Goal: Information Seeking & Learning: Check status

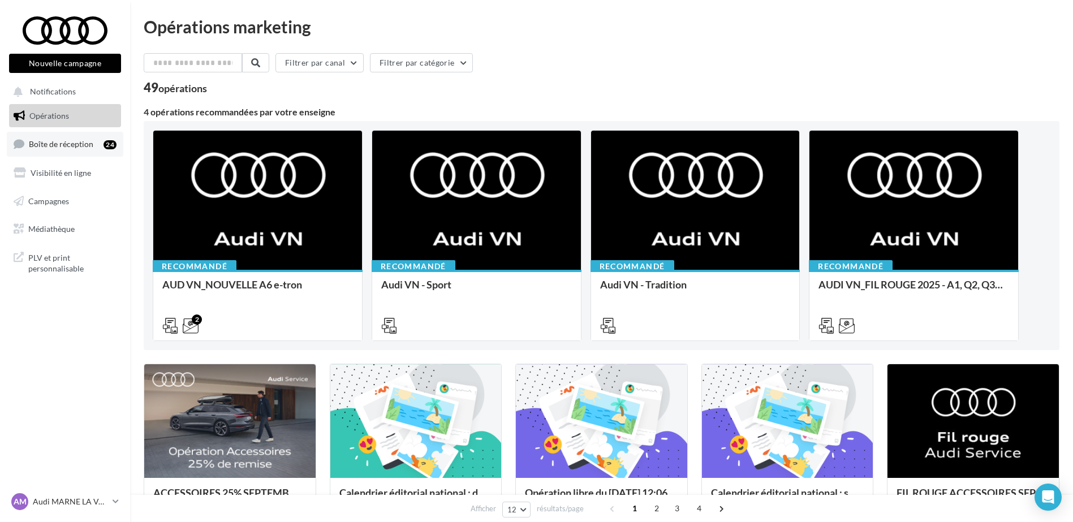
click at [83, 154] on link "Boîte de réception 24" at bounding box center [65, 144] width 116 height 24
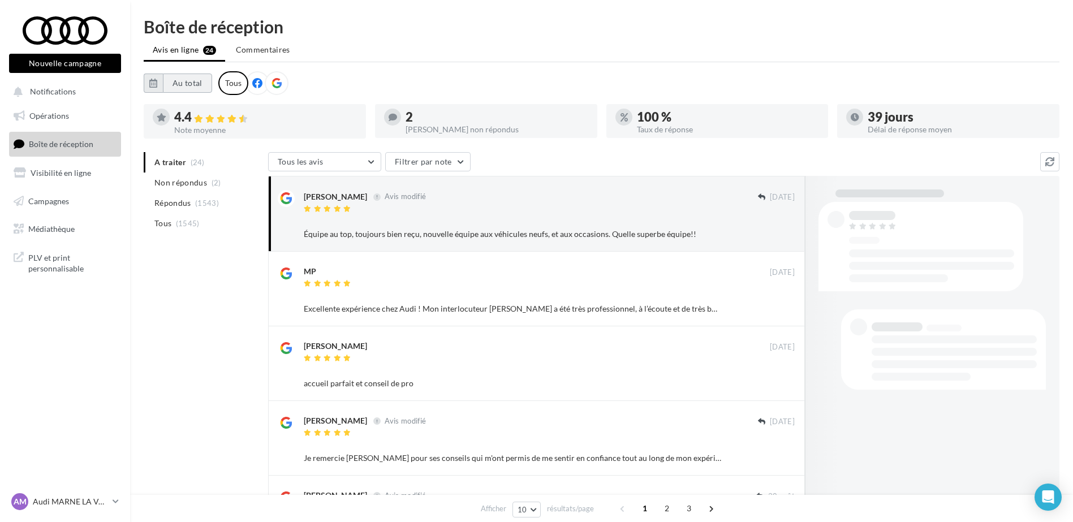
click at [193, 85] on button "Au total" at bounding box center [187, 83] width 49 height 19
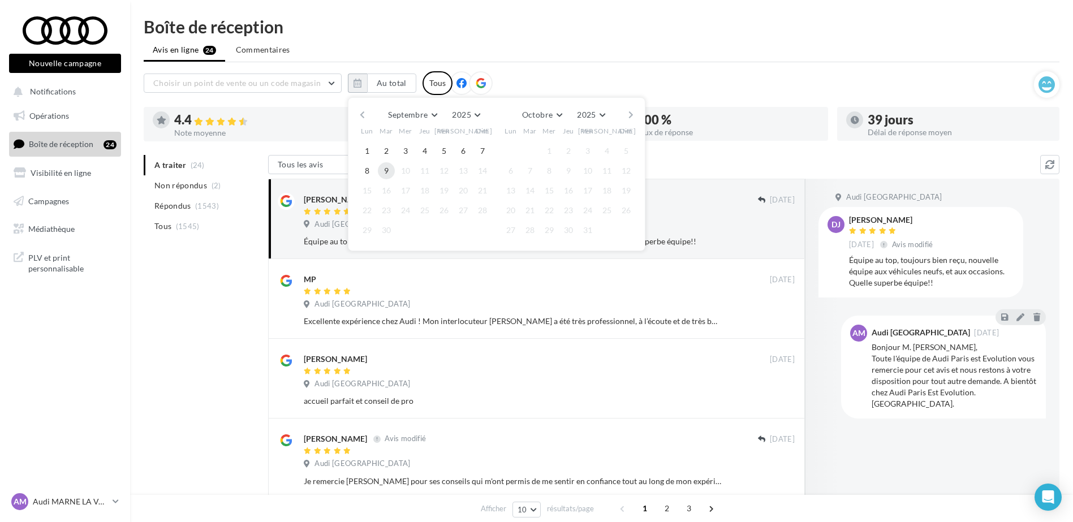
click at [388, 170] on button "9" at bounding box center [386, 170] width 17 height 17
click at [365, 116] on button "button" at bounding box center [362, 115] width 10 height 16
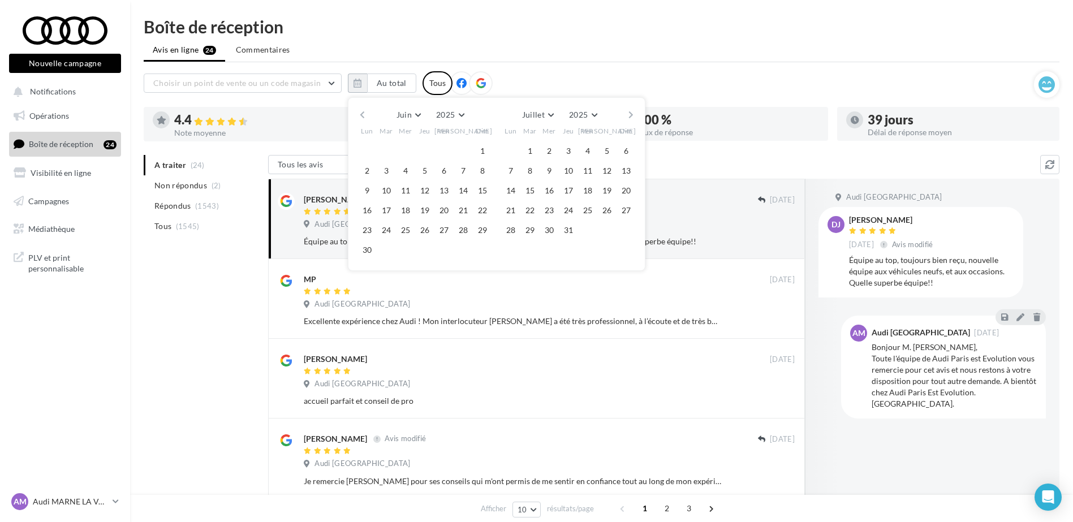
click at [365, 116] on button "button" at bounding box center [362, 115] width 10 height 16
click at [390, 146] on button "1" at bounding box center [386, 150] width 17 height 17
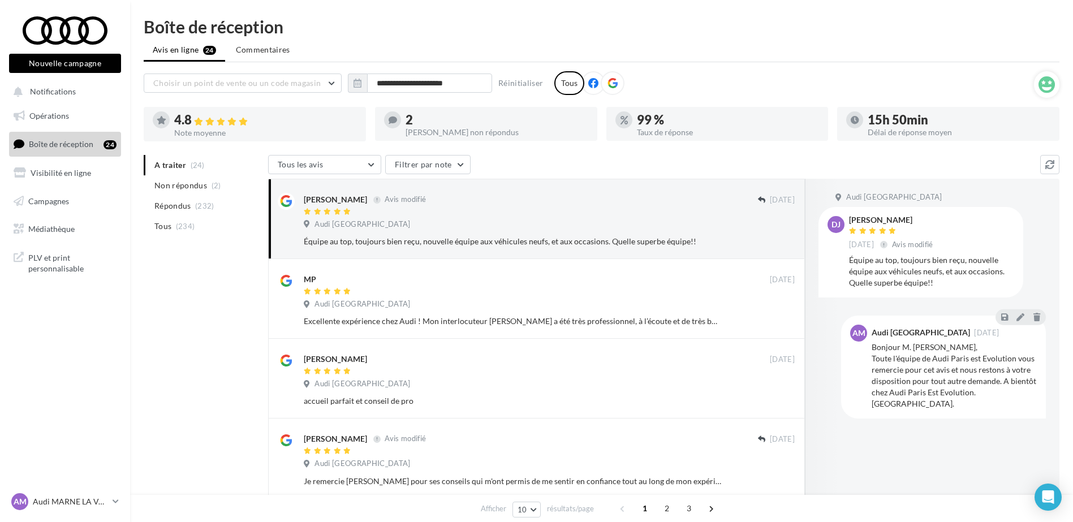
click at [650, 52] on ul "Avis en ligne 24 Commentaires" at bounding box center [601, 51] width 915 height 23
